Goal: Find specific page/section: Find specific page/section

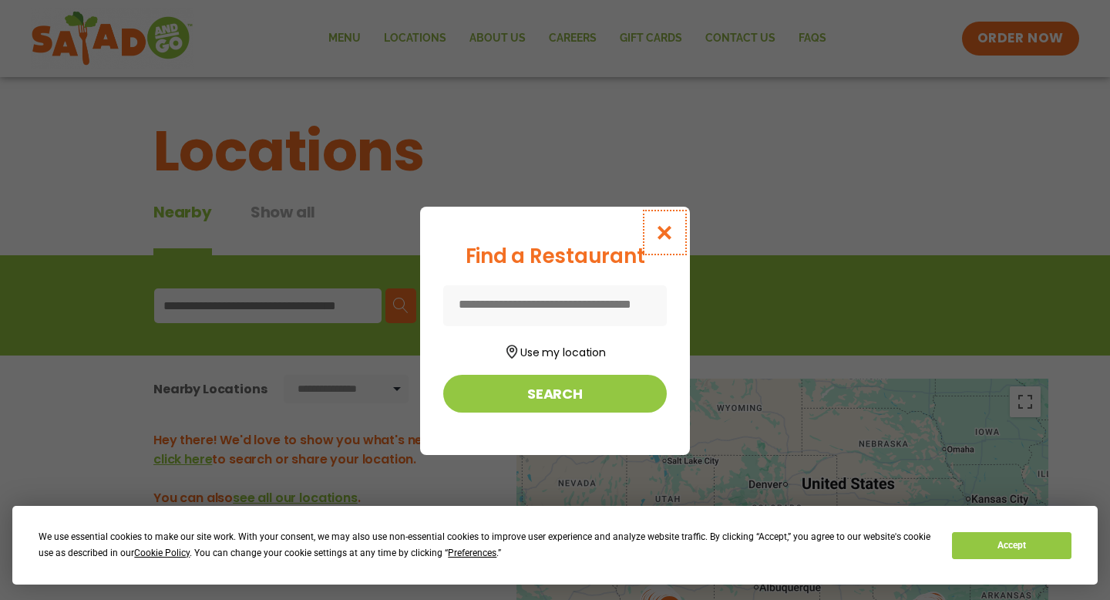
click at [658, 229] on icon "Close modal" at bounding box center [664, 232] width 19 height 16
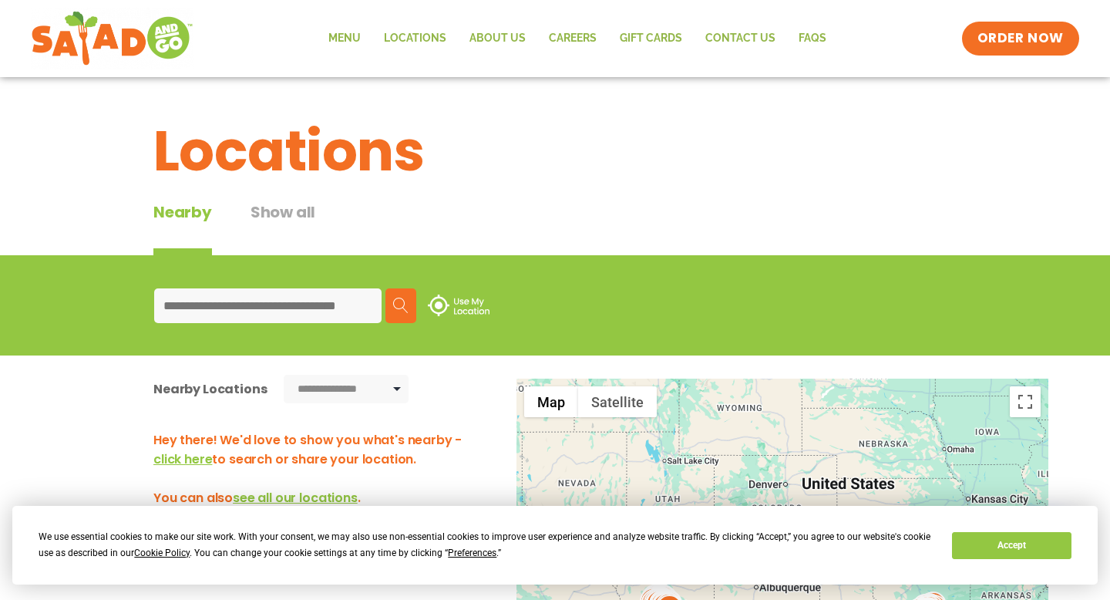
click at [311, 302] on input at bounding box center [267, 305] width 227 height 35
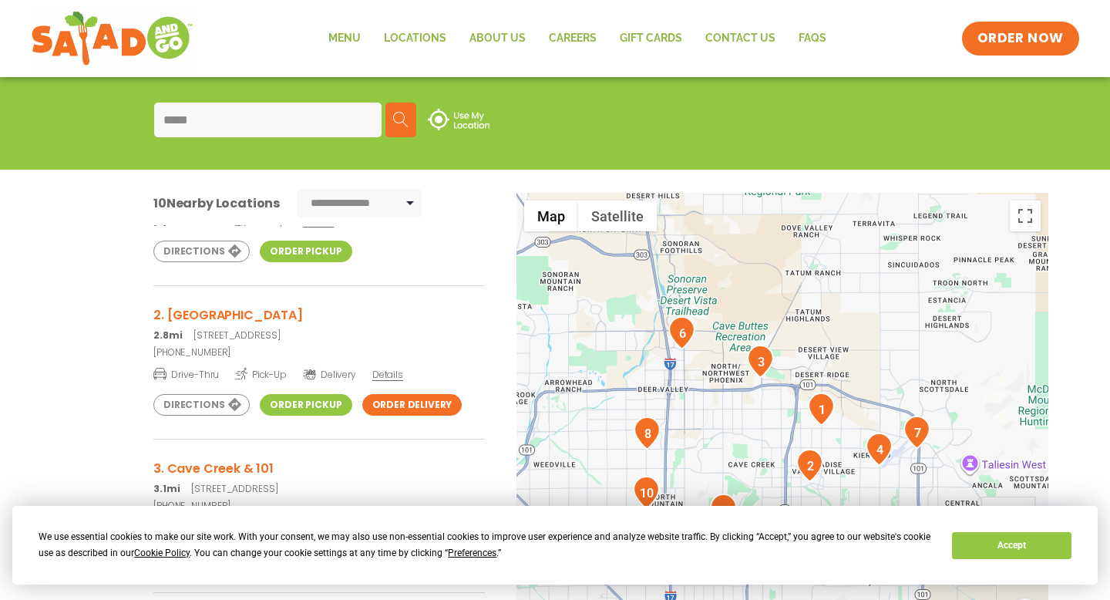
scroll to position [92, 0]
type input "*****"
click at [239, 316] on h3 "2. [GEOGRAPHIC_DATA]" at bounding box center [318, 315] width 331 height 19
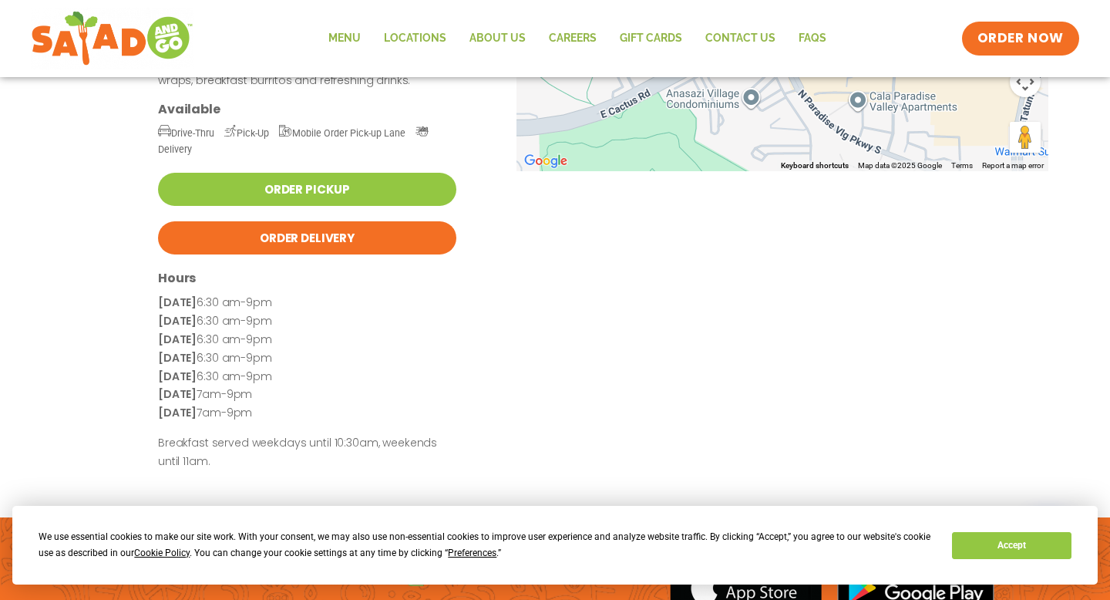
scroll to position [378, 0]
